Goal: Task Accomplishment & Management: Use online tool/utility

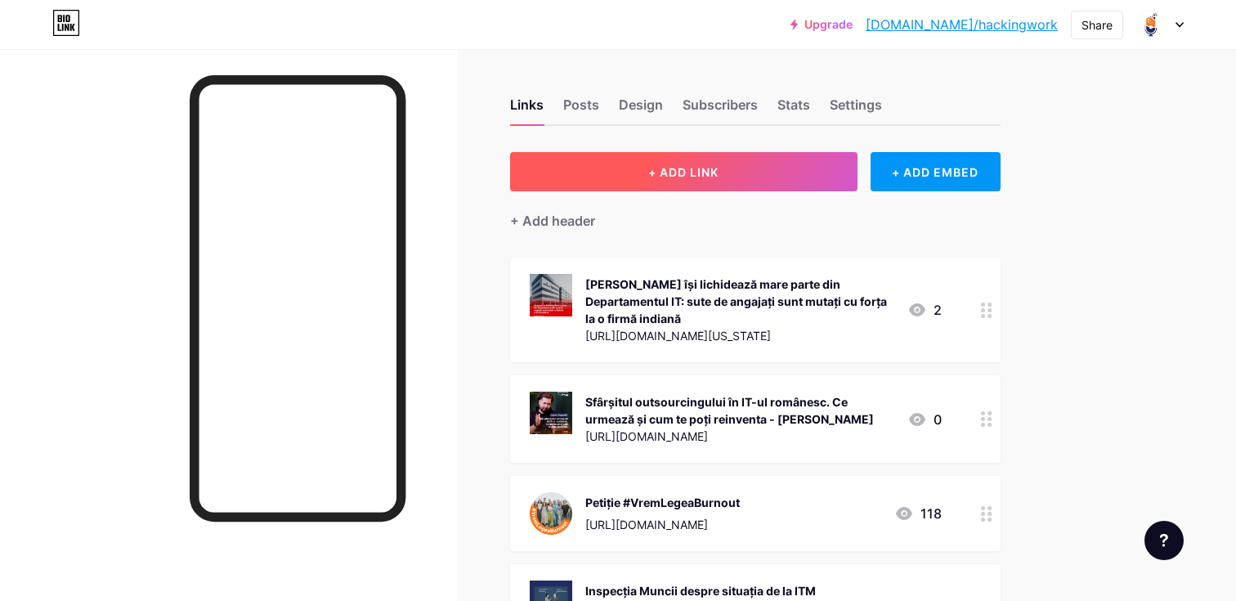
click at [738, 178] on button "+ ADD LINK" at bounding box center [683, 171] width 347 height 39
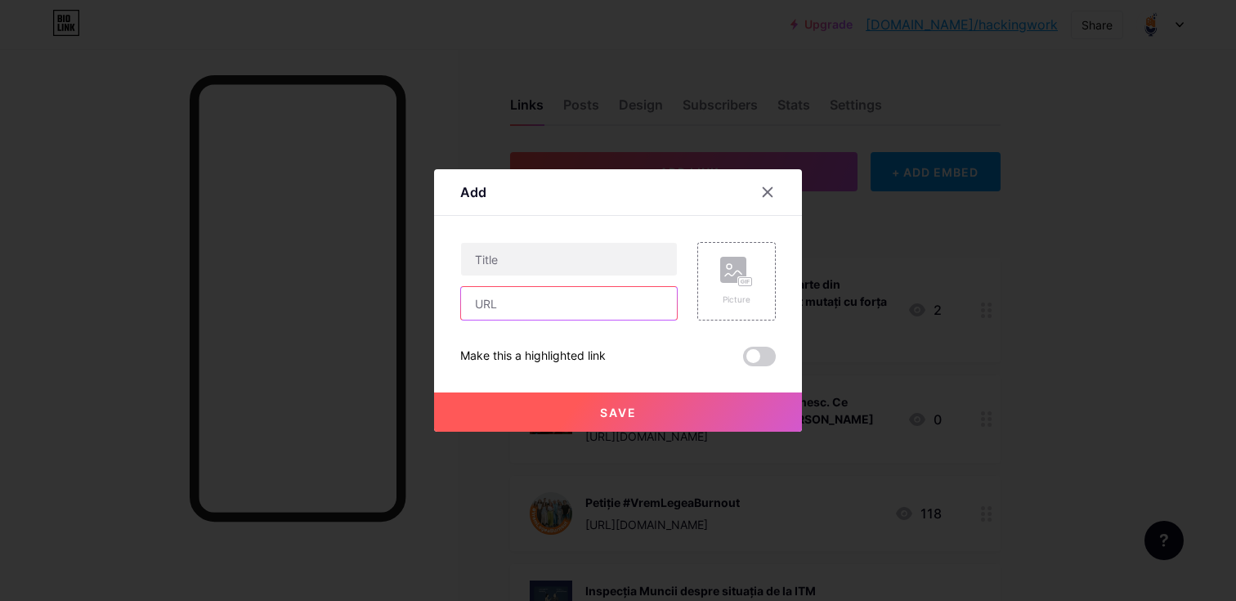
click at [510, 309] on input "text" at bounding box center [569, 303] width 216 height 33
click at [513, 260] on input "text" at bounding box center [569, 259] width 216 height 33
click at [508, 298] on input "text" at bounding box center [569, 303] width 216 height 33
paste input "[URL][DOMAIN_NAME]"
type input "[URL][DOMAIN_NAME]"
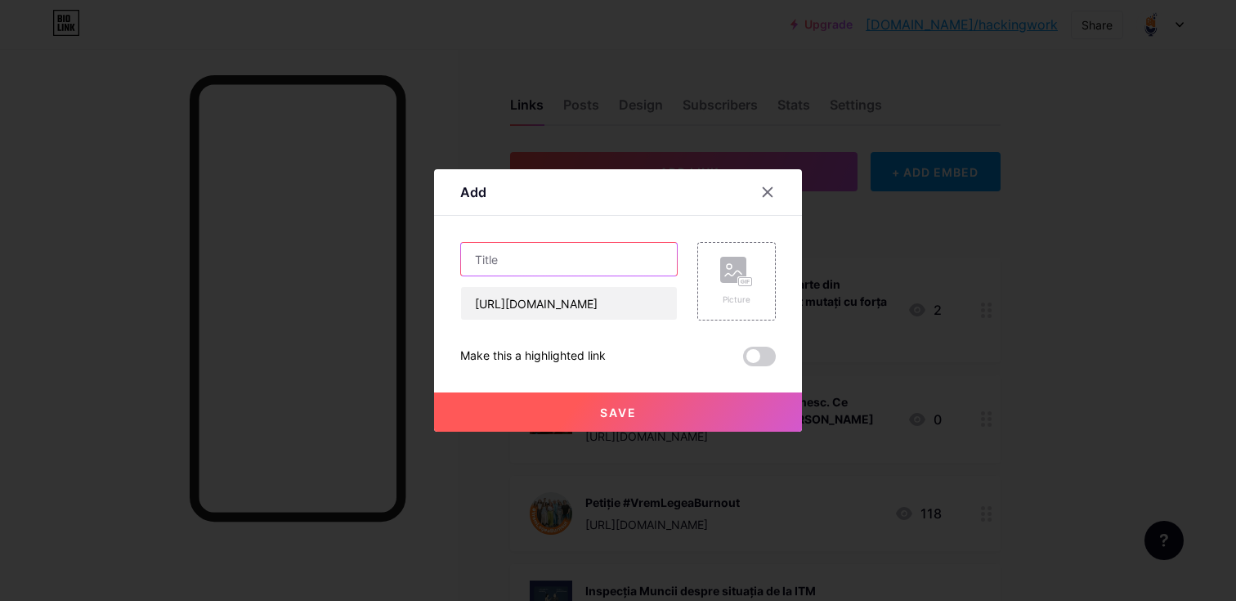
click at [562, 263] on input "text" at bounding box center [569, 259] width 216 height 33
type input "l"
type input "LIVE | Ne zboară joburile spre [GEOGRAPHIC_DATA]"
click at [727, 278] on rect at bounding box center [733, 270] width 26 height 26
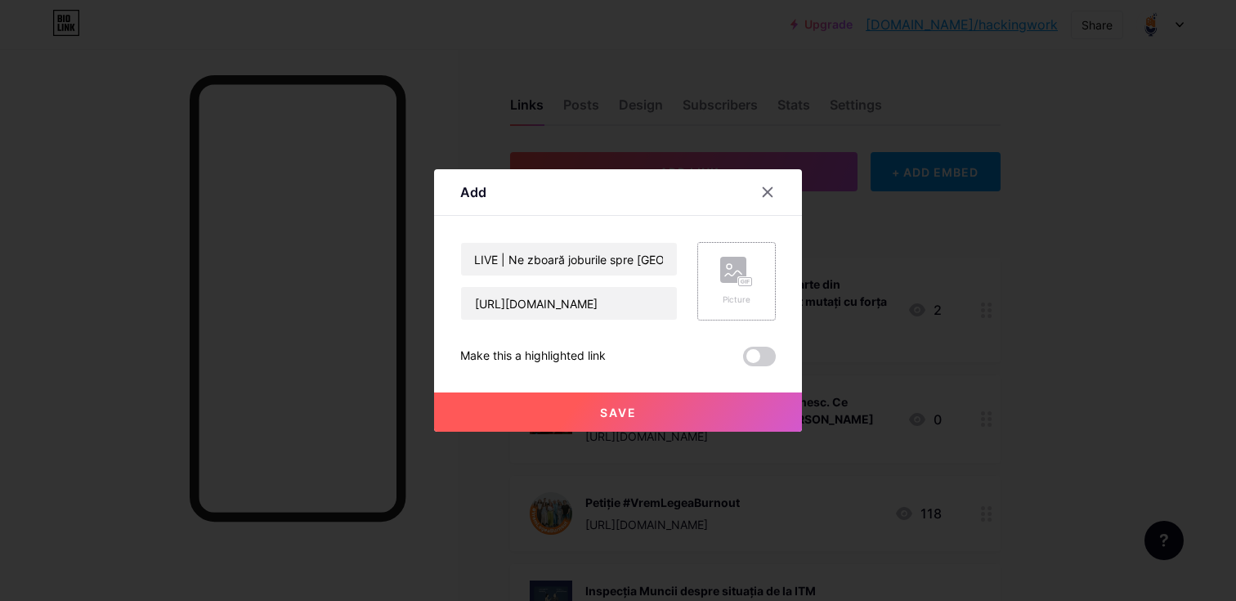
scroll to position [0, 0]
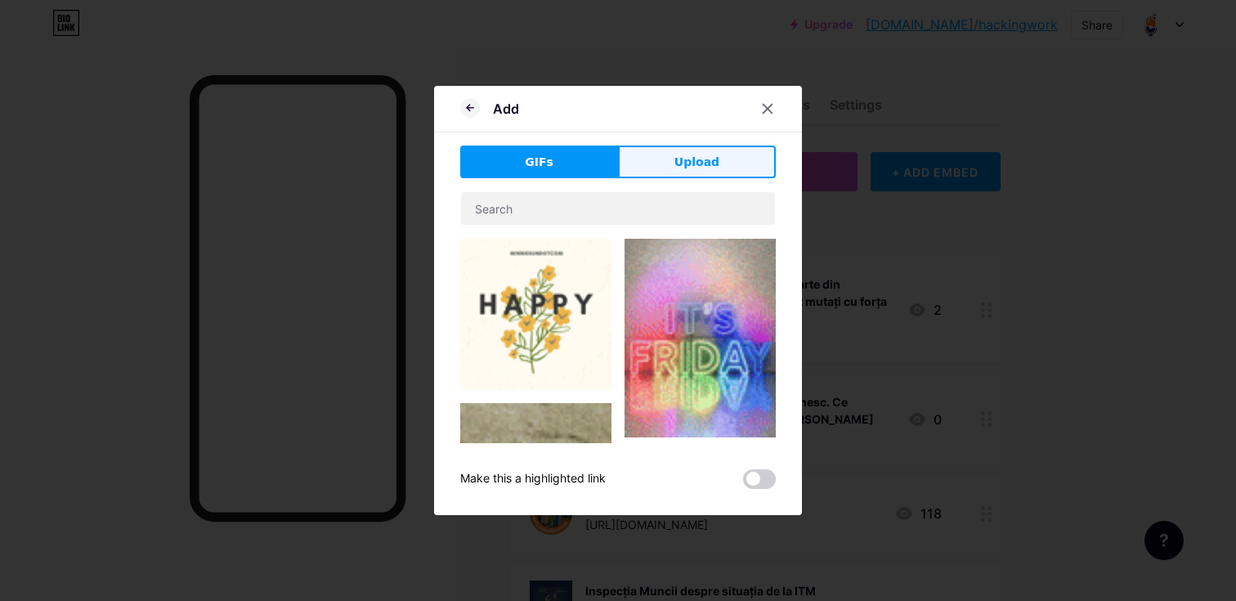
click at [689, 154] on span "Upload" at bounding box center [696, 162] width 45 height 17
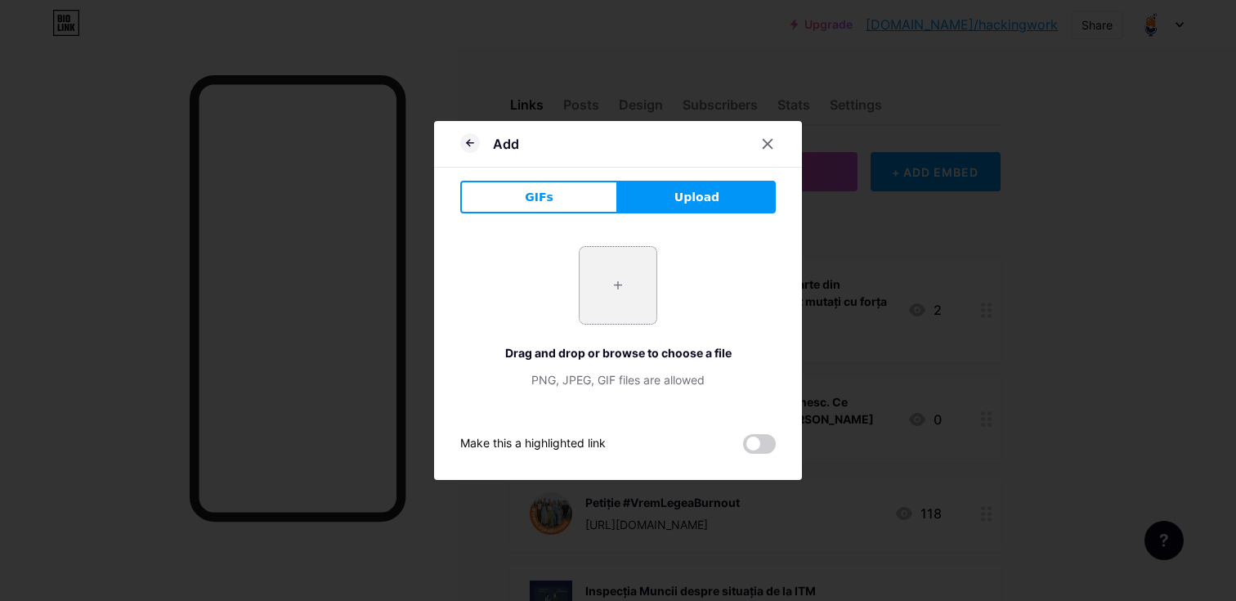
click at [611, 275] on input "file" at bounding box center [618, 285] width 77 height 77
type input "C:\fakepath\live IG.png"
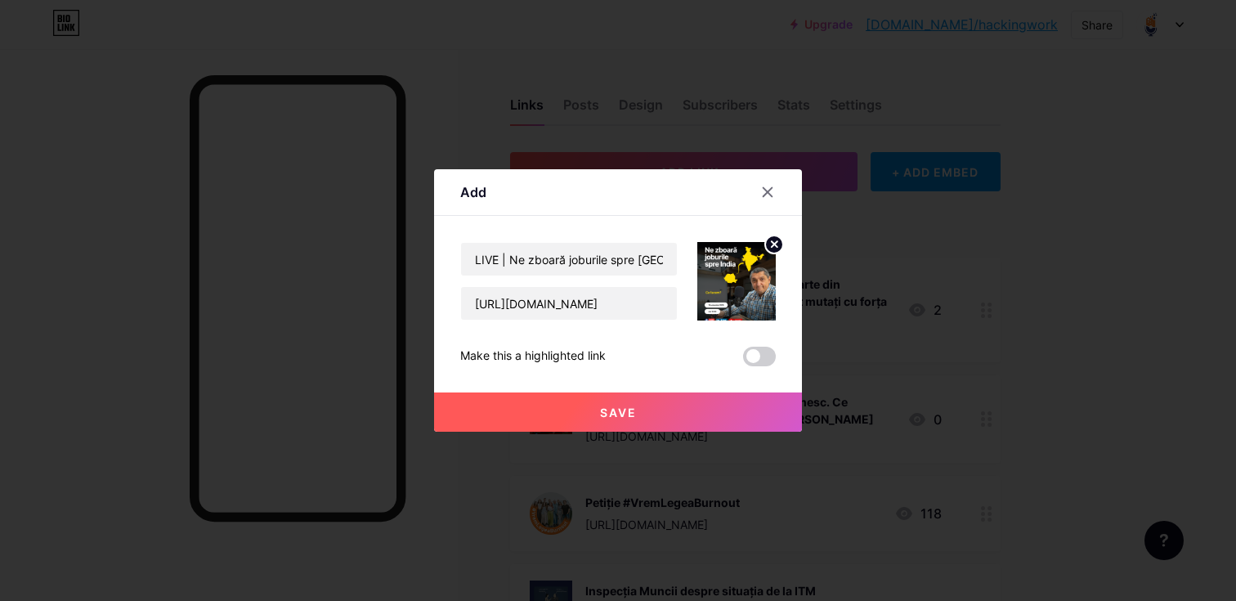
click at [653, 404] on button "Save" at bounding box center [618, 411] width 368 height 39
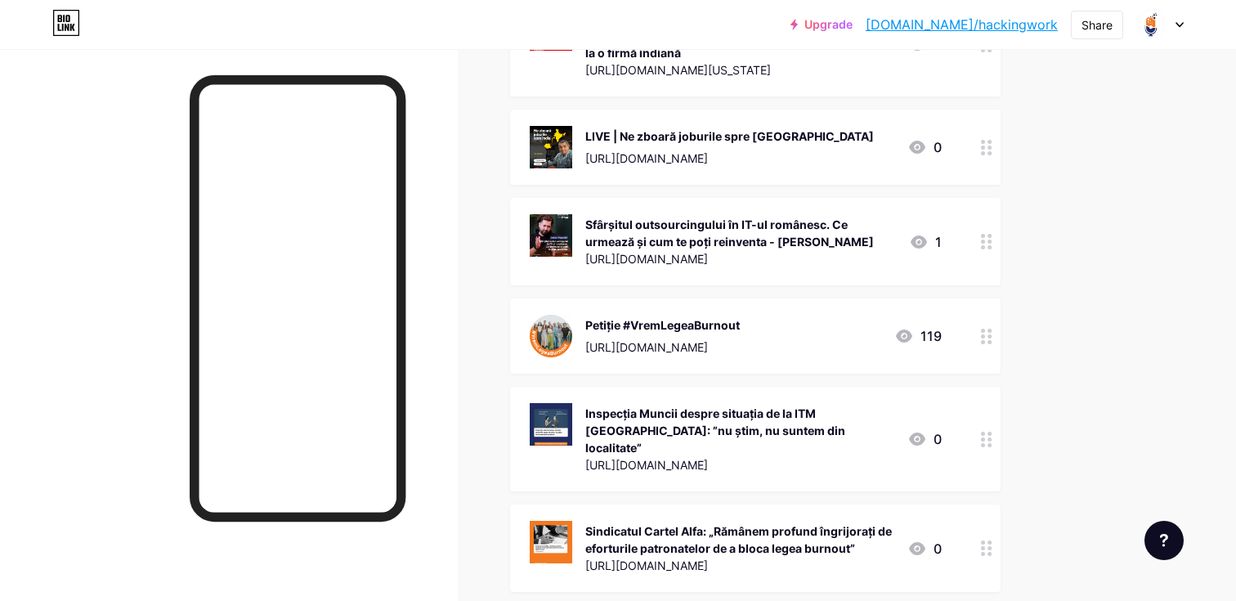
scroll to position [261, 0]
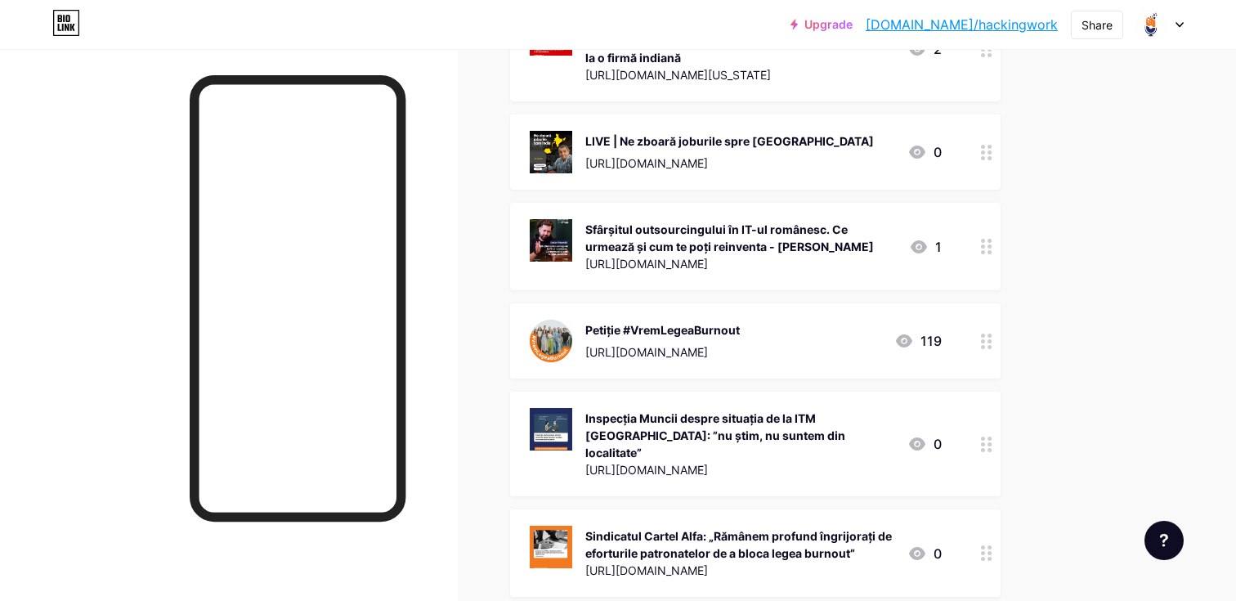
click at [678, 162] on div "[URL][DOMAIN_NAME]" at bounding box center [729, 162] width 289 height 17
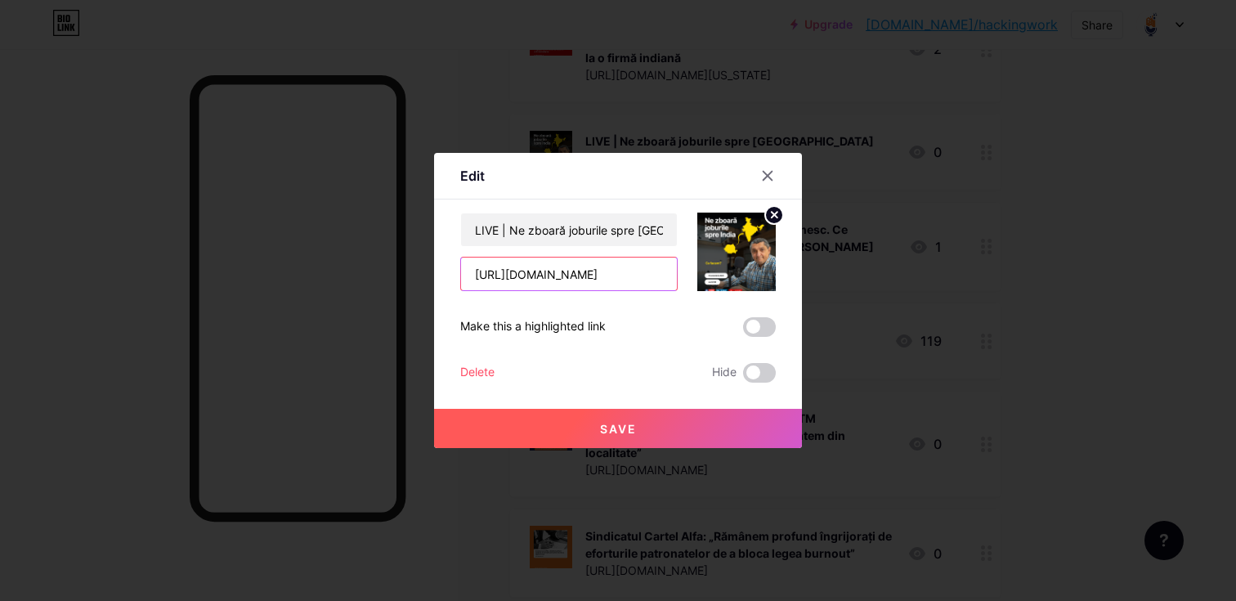
click at [571, 275] on input "[URL][DOMAIN_NAME]" at bounding box center [569, 273] width 216 height 33
click at [768, 165] on div at bounding box center [767, 175] width 29 height 29
